Goal: Find specific page/section: Find specific page/section

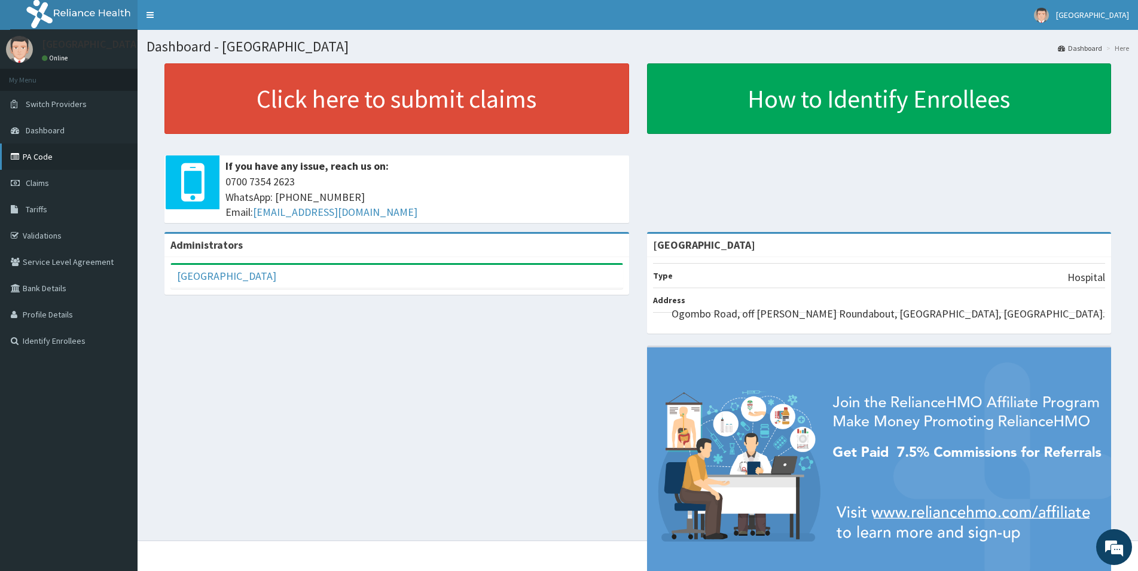
click at [52, 152] on link "PA Code" at bounding box center [68, 156] width 137 height 26
click at [79, 157] on link "PA Code" at bounding box center [68, 156] width 137 height 26
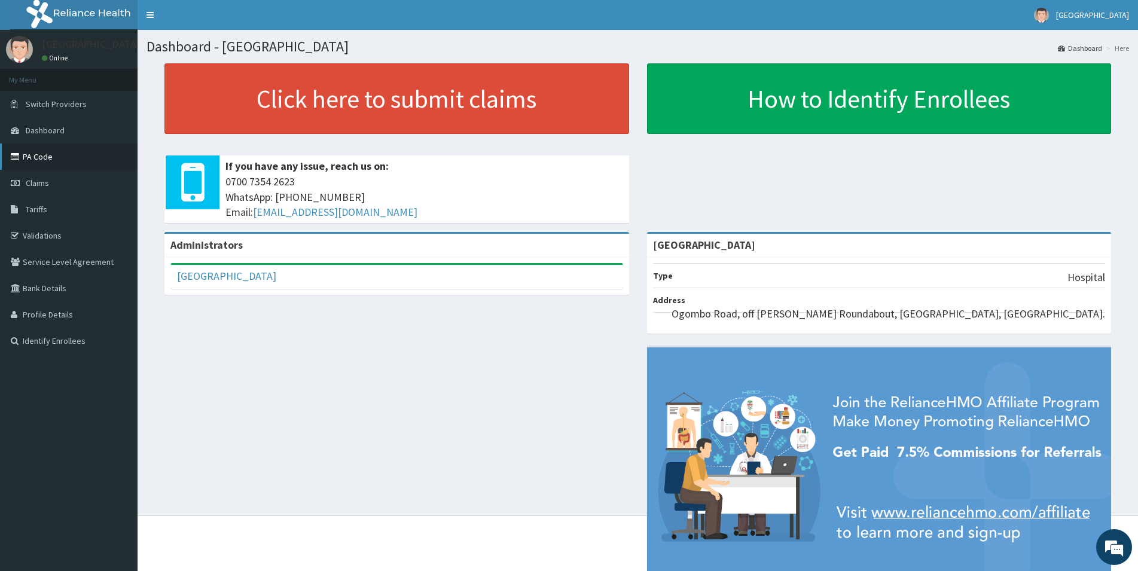
click at [69, 160] on link "PA Code" at bounding box center [68, 156] width 137 height 26
